Goal: Task Accomplishment & Management: Complete application form

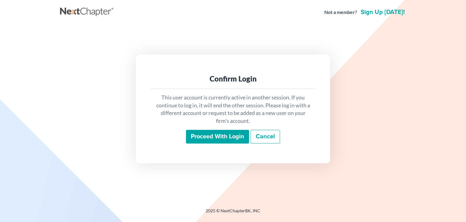
click at [217, 135] on input "Proceed with login" at bounding box center [217, 137] width 63 height 14
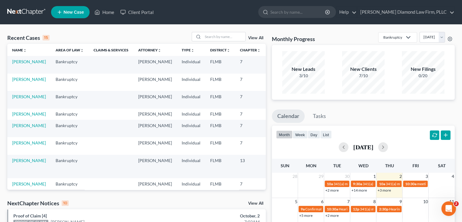
click at [78, 11] on span "New Case" at bounding box center [73, 12] width 20 height 5
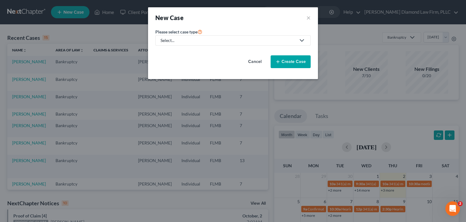
click at [201, 39] on div "Select..." at bounding box center [228, 40] width 135 height 6
click at [180, 53] on div "Bankruptcy" at bounding box center [173, 52] width 25 height 6
select select "15"
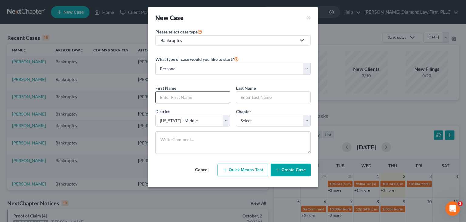
click at [180, 94] on input "text" at bounding box center [193, 97] width 74 height 12
type input "Germaine"
click at [238, 95] on input "text" at bounding box center [273, 97] width 74 height 12
type input "Grant"
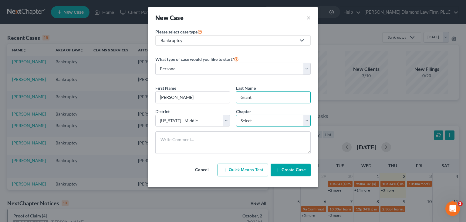
click at [253, 118] on select "Select 7 11 12 13" at bounding box center [273, 120] width 75 height 12
select select "0"
click at [236, 114] on select "Select 7 11 12 13" at bounding box center [273, 120] width 75 height 12
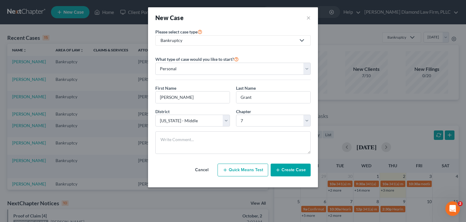
click at [296, 169] on button "Create Case" at bounding box center [291, 169] width 40 height 13
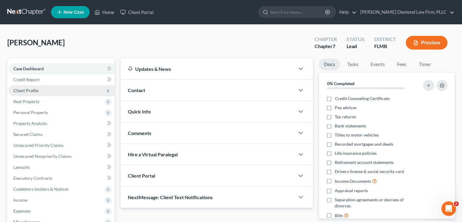
click at [46, 90] on span "Client Profile" at bounding box center [61, 90] width 106 height 11
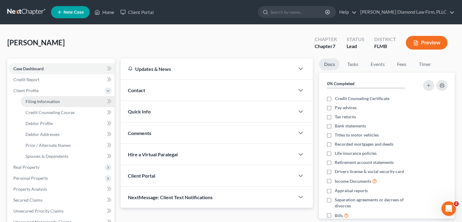
click at [45, 102] on span "Filing Information" at bounding box center [42, 101] width 34 height 5
select select "1"
select select "0"
select select "15"
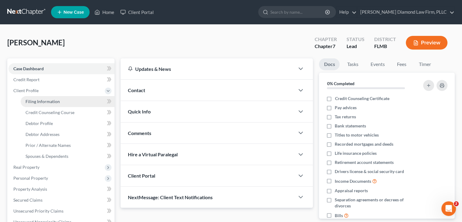
select select "9"
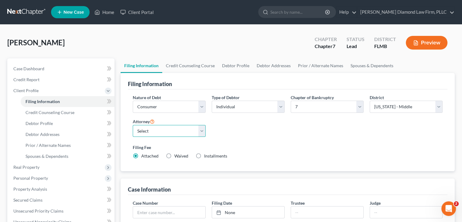
click at [147, 133] on select "Select Michael Ziegler - FLMB Michael Ziegler - FLSB Michael Ziegler - FLNB" at bounding box center [169, 131] width 73 height 12
select select "0"
click at [133, 125] on select "Select Michael Ziegler - FLMB Michael Ziegler - FLSB Michael Ziegler - FLNB" at bounding box center [169, 131] width 73 height 12
click at [235, 63] on link "Debtor Profile" at bounding box center [235, 65] width 35 height 15
select select "0"
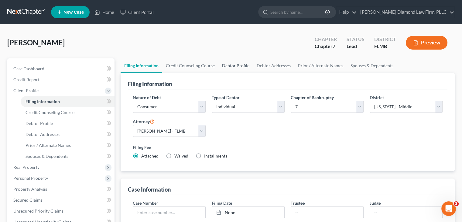
select select "0"
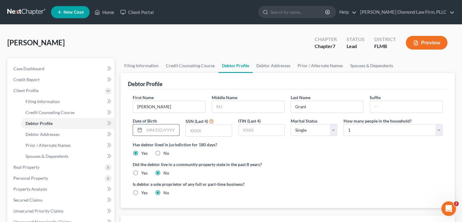
click at [163, 128] on input "text" at bounding box center [161, 130] width 35 height 12
click at [155, 128] on input "text" at bounding box center [161, 130] width 35 height 12
type input "09/15/1986"
click at [199, 129] on input "text" at bounding box center [209, 130] width 46 height 12
type input "7897"
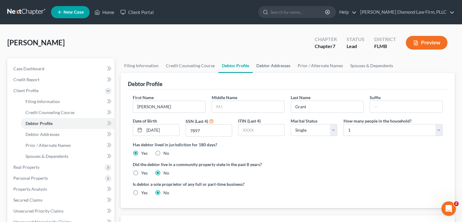
click at [282, 67] on link "Debtor Addresses" at bounding box center [272, 65] width 41 height 15
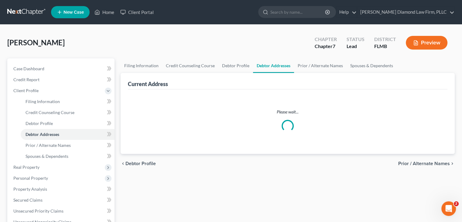
select select "0"
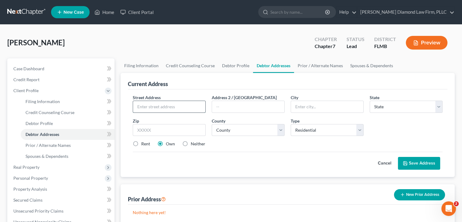
click at [148, 103] on input "text" at bounding box center [169, 107] width 72 height 12
type input "956 Club Oak Hammock Rd"
click at [299, 107] on input "text" at bounding box center [327, 107] width 72 height 12
type input "Davenport"
click at [383, 105] on select "State AL AK AR AZ CA CO CT DE DC FL GA GU HI ID IL IN IA KS KY LA ME MD MA MI M…" at bounding box center [405, 106] width 73 height 12
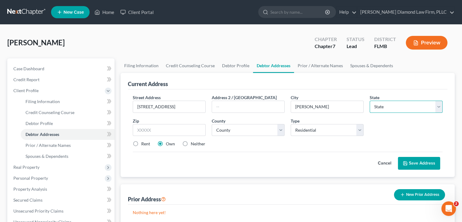
select select "9"
click at [369, 100] on select "State AL AK AR AZ CA CO CT DE DC FL GA GU HI ID IL IN IA KS KY LA ME MD MA MI M…" at bounding box center [405, 106] width 73 height 12
click at [159, 130] on input "text" at bounding box center [169, 130] width 73 height 12
type input "33837"
click at [246, 127] on select "County Alachua County Baker County Bay County Bradford County Brevard County Br…" at bounding box center [248, 130] width 73 height 12
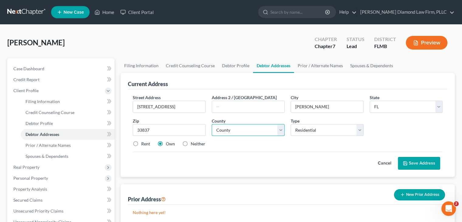
select select "52"
click at [212, 124] on select "County Alachua County Baker County Bay County Bradford County Brevard County Br…" at bounding box center [248, 130] width 73 height 12
click at [428, 160] on button "Save Address" at bounding box center [419, 163] width 42 height 13
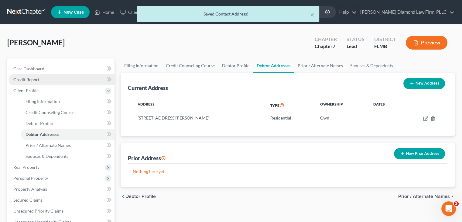
click at [32, 78] on span "Credit Report" at bounding box center [26, 79] width 26 height 5
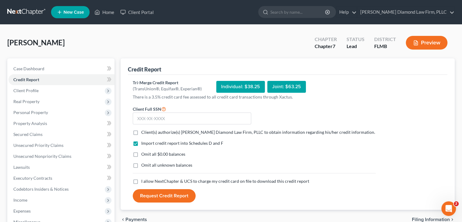
click at [141, 130] on label "Client(s) authorize(s) Ziegler Diamond Law Firm, PLLC to obtain information reg…" at bounding box center [258, 132] width 234 height 6
click at [144, 130] on input "Client(s) authorize(s) Ziegler Diamond Law Firm, PLLC to obtain information reg…" at bounding box center [146, 131] width 4 height 4
checkbox input "true"
click at [141, 180] on label "I allow NextChapter & UCS to charge my credit card on file to download this cre…" at bounding box center [225, 181] width 168 height 6
click at [144, 180] on input "I allow NextChapter & UCS to charge my credit card on file to download this cre…" at bounding box center [146, 180] width 4 height 4
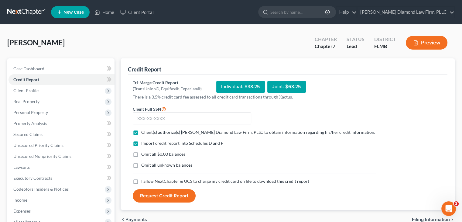
checkbox input "true"
click at [157, 116] on input "text" at bounding box center [192, 118] width 118 height 12
type input "089-92-7897"
click at [165, 199] on button "Request Credit Report" at bounding box center [164, 195] width 63 height 13
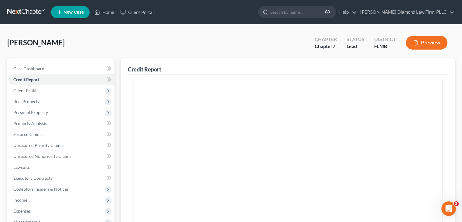
click at [65, 8] on link "New Case" at bounding box center [70, 12] width 39 height 12
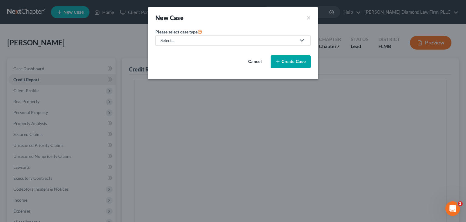
click at [182, 44] on link "Select..." at bounding box center [232, 40] width 155 height 10
click at [179, 54] on div "Bankruptcy" at bounding box center [173, 52] width 25 height 6
select select "15"
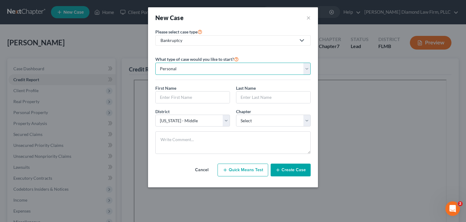
click at [185, 68] on select "Personal Business" at bounding box center [232, 69] width 155 height 12
click at [181, 95] on input "text" at bounding box center [193, 97] width 74 height 12
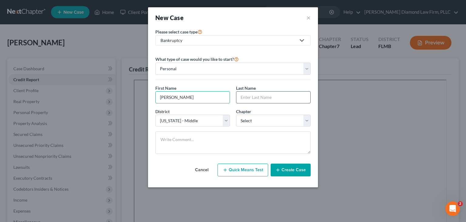
type input "Alvin"
click at [252, 98] on input "text" at bounding box center [273, 97] width 74 height 12
type input "Torres"
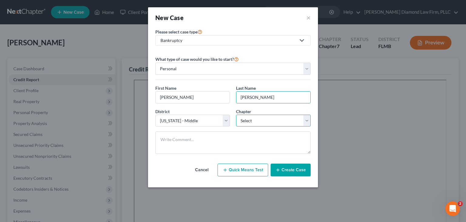
click at [255, 119] on select "Select 7 11 12 13" at bounding box center [273, 120] width 75 height 12
click at [259, 119] on select "Select 7 11 12 13" at bounding box center [273, 120] width 75 height 12
click at [257, 122] on select "Select 7 11 12 13" at bounding box center [273, 120] width 75 height 12
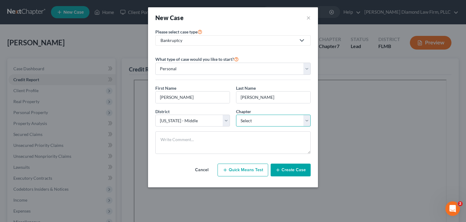
select select "0"
click at [236, 114] on select "Select 7 11 12 13" at bounding box center [273, 120] width 75 height 12
drag, startPoint x: 256, startPoint y: 124, endPoint x: 249, endPoint y: 132, distance: 10.0
click at [250, 132] on textarea at bounding box center [232, 142] width 155 height 22
click at [296, 171] on button "Create Case" at bounding box center [291, 169] width 40 height 13
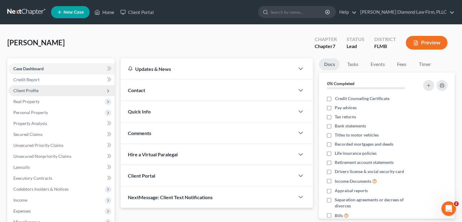
click at [76, 88] on span "Client Profile" at bounding box center [61, 90] width 106 height 11
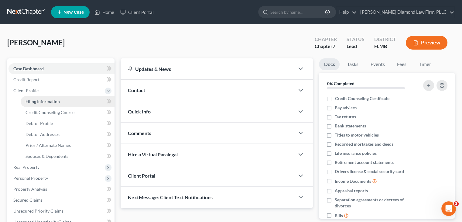
click at [70, 98] on link "Filing Information" at bounding box center [68, 101] width 94 height 11
select select "1"
select select "0"
select select "15"
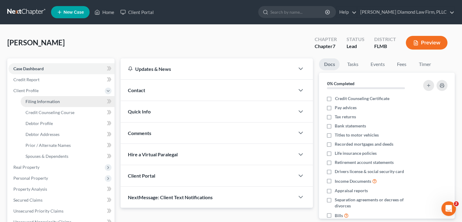
select select "9"
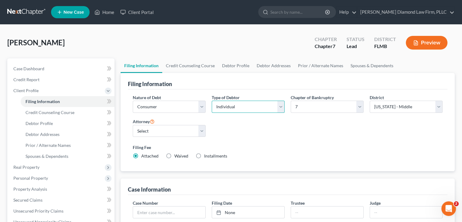
click at [236, 107] on select "Select Individual Joint" at bounding box center [248, 106] width 73 height 12
select select "1"
click at [212, 100] on select "Select Individual Joint" at bounding box center [248, 106] width 73 height 12
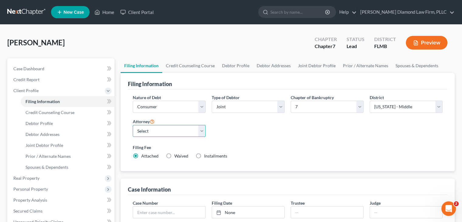
click at [163, 129] on select "Select Michael Ziegler - FLMB Michael Ziegler - FLSB Michael Ziegler - FLNB" at bounding box center [169, 131] width 73 height 12
select select "0"
click at [133, 125] on select "Select Michael Ziegler - FLMB Michael Ziegler - FLSB Michael Ziegler - FLNB" at bounding box center [169, 131] width 73 height 12
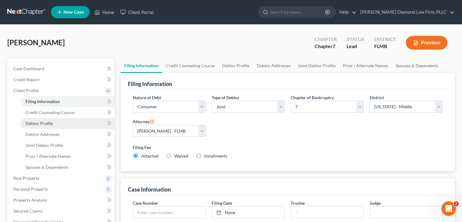
click at [45, 120] on span "Debtor Profile" at bounding box center [38, 122] width 27 height 5
select select "1"
select select "0"
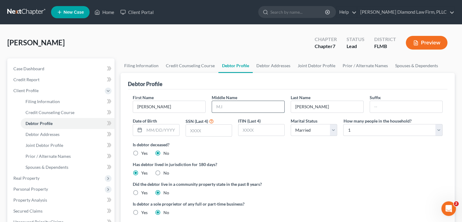
click at [259, 105] on input "text" at bounding box center [248, 107] width 72 height 12
type input "G"
click at [166, 130] on input "text" at bounding box center [161, 130] width 35 height 12
type input "06/02/1984"
click at [201, 125] on input "text" at bounding box center [209, 130] width 46 height 12
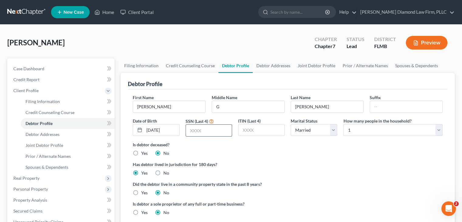
click at [216, 131] on input "text" at bounding box center [209, 130] width 46 height 12
type input "5730"
click at [273, 63] on link "Debtor Addresses" at bounding box center [272, 65] width 41 height 15
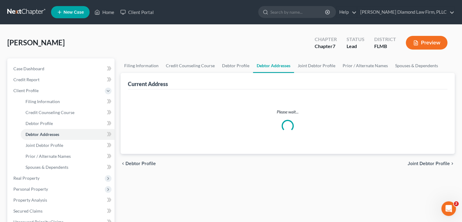
select select "0"
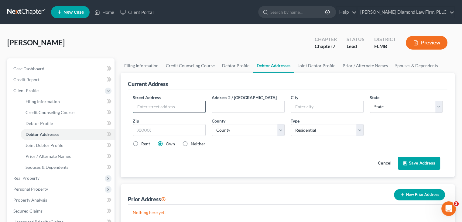
click at [170, 104] on input "text" at bounding box center [169, 107] width 72 height 12
type input "16716 Lemans Dr"
click at [300, 102] on input "text" at bounding box center [327, 107] width 72 height 12
type input "Spring Hill"
click at [382, 106] on select "State AL AK AR AZ CA CO CT DE DC FL GA GU HI ID IL IN IA KS KY LA ME MD MA MI M…" at bounding box center [405, 106] width 73 height 12
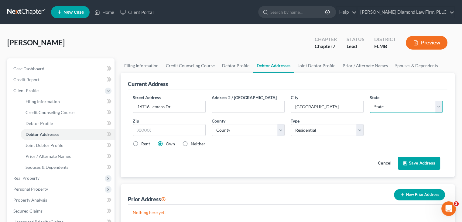
select select "9"
click at [369, 100] on select "State AL AK AR AZ CA CO CT DE DC FL GA GU HI ID IL IN IA KS KY LA ME MD MA MI M…" at bounding box center [405, 106] width 73 height 12
click at [164, 126] on input "text" at bounding box center [169, 130] width 73 height 12
type input "34610"
type input "Brooksville"
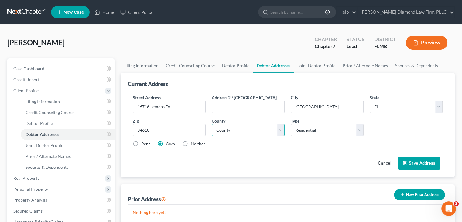
click at [240, 131] on select "County Alachua County Baker County Bay County Bradford County Brevard County Br…" at bounding box center [248, 130] width 73 height 12
select select "25"
click at [212, 124] on select "County Alachua County Baker County Bay County Bradford County Brevard County Br…" at bounding box center [248, 130] width 73 height 12
click at [416, 160] on button "Save Address" at bounding box center [419, 163] width 42 height 13
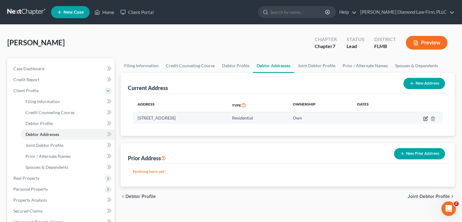
click at [426, 118] on icon "button" at bounding box center [425, 118] width 5 height 5
select select "9"
select select "25"
select select "0"
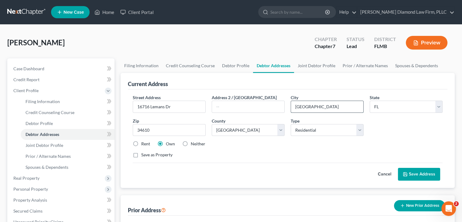
click at [314, 105] on input "Brooksville" at bounding box center [327, 107] width 72 height 12
drag, startPoint x: 322, startPoint y: 105, endPoint x: 292, endPoint y: 105, distance: 29.7
click at [292, 105] on input "Brooksville" at bounding box center [327, 107] width 72 height 12
type input "Spring Hill"
click at [408, 170] on button "Save Address" at bounding box center [419, 174] width 42 height 13
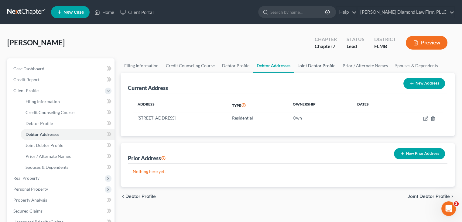
click at [308, 63] on link "Joint Debtor Profile" at bounding box center [316, 65] width 45 height 15
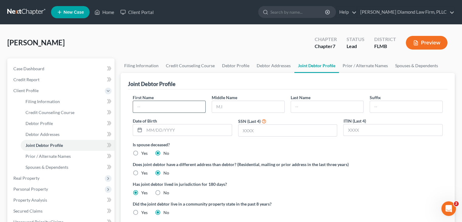
click at [145, 107] on input "text" at bounding box center [169, 107] width 72 height 12
click at [169, 109] on input "text" at bounding box center [169, 107] width 72 height 12
type input "Denitza"
click at [302, 110] on input "text" at bounding box center [327, 107] width 72 height 12
type input "o"
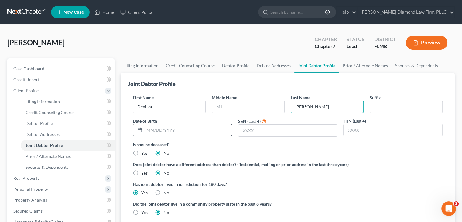
type input "Rosado Rivera"
click at [171, 126] on input "text" at bounding box center [187, 130] width 87 height 12
type input "04/15/1970"
click at [256, 130] on input "text" at bounding box center [287, 130] width 99 height 12
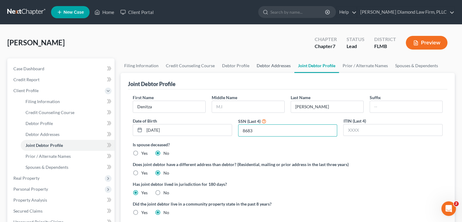
type input "8683"
click at [264, 64] on link "Debtor Addresses" at bounding box center [273, 65] width 41 height 15
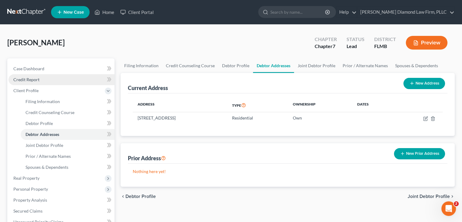
click at [42, 81] on link "Credit Report" at bounding box center [61, 79] width 106 height 11
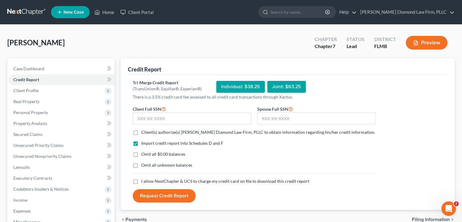
click at [141, 132] on label "Client(s) authorize(s) Ziegler Diamond Law Firm, PLLC to obtain information reg…" at bounding box center [258, 132] width 234 height 6
click at [144, 132] on input "Client(s) authorize(s) Ziegler Diamond Law Firm, PLLC to obtain information reg…" at bounding box center [146, 131] width 4 height 4
checkbox input "true"
click at [141, 181] on label "I allow NextChapter & UCS to charge my credit card on file to download this cre…" at bounding box center [225, 181] width 168 height 6
click at [144, 181] on input "I allow NextChapter & UCS to charge my credit card on file to download this cre…" at bounding box center [146, 180] width 4 height 4
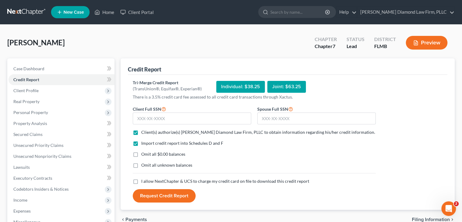
checkbox input "true"
click at [273, 117] on input "text" at bounding box center [316, 118] width 118 height 12
type input "597-41-8683"
click at [178, 120] on input "text" at bounding box center [192, 118] width 118 height 12
click at [180, 113] on input "text" at bounding box center [192, 118] width 118 height 12
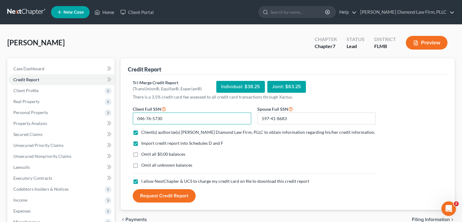
type input "046-76-5730"
click at [176, 193] on button "Request Credit Report" at bounding box center [164, 195] width 63 height 13
